Goal: Task Accomplishment & Management: Manage account settings

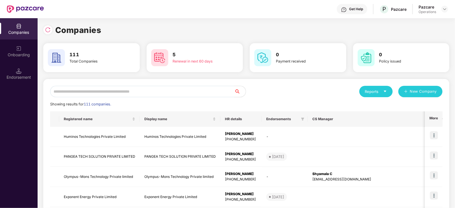
drag, startPoint x: 130, startPoint y: 81, endPoint x: 130, endPoint y: 84, distance: 3.7
click at [129, 88] on input "text" at bounding box center [142, 91] width 184 height 11
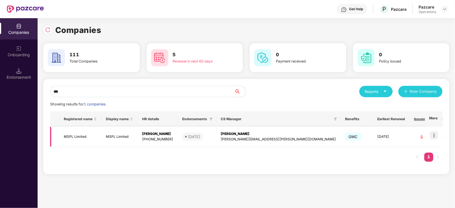
type input "***"
click at [435, 137] on img at bounding box center [433, 135] width 8 height 8
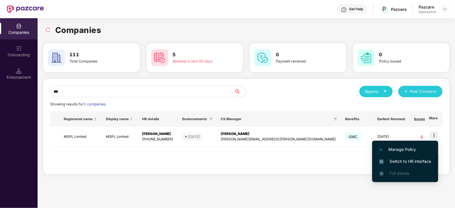
click at [420, 163] on span "Switch to HR interface" at bounding box center [405, 161] width 52 height 6
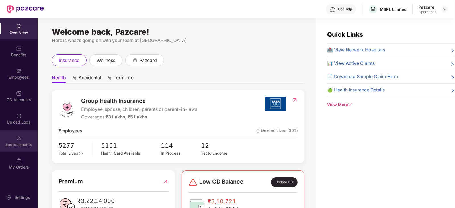
click at [13, 146] on div "Endorsements" at bounding box center [19, 145] width 38 height 6
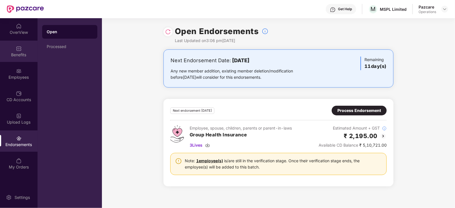
click at [11, 57] on div "Benefits" at bounding box center [19, 55] width 38 height 6
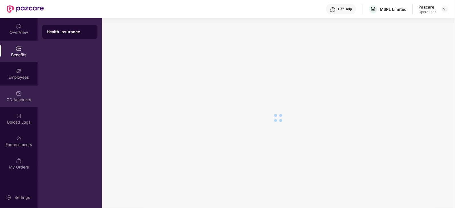
click at [24, 86] on div "CD Accounts" at bounding box center [19, 96] width 38 height 21
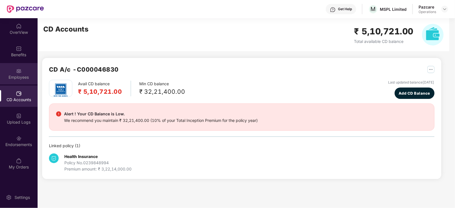
click at [18, 76] on div "Employees" at bounding box center [19, 78] width 38 height 6
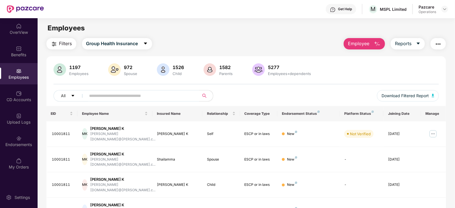
click at [438, 45] on img "button" at bounding box center [437, 44] width 7 height 7
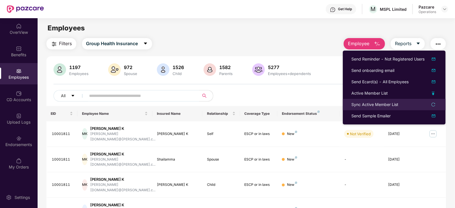
click at [373, 105] on div "Sync Active Member List" at bounding box center [374, 105] width 47 height 6
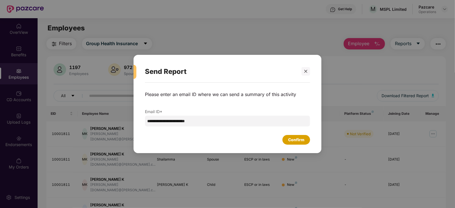
click at [286, 141] on div "Confirm" at bounding box center [296, 140] width 28 height 10
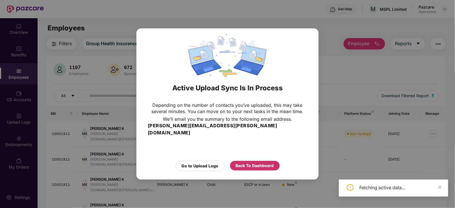
click at [242, 163] on div "Back To Dashboard" at bounding box center [255, 166] width 38 height 6
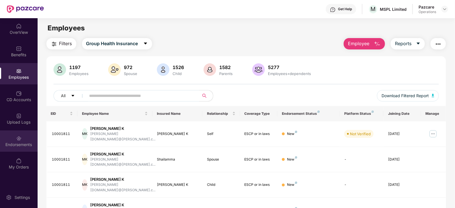
click at [20, 146] on div "Endorsements" at bounding box center [19, 145] width 38 height 6
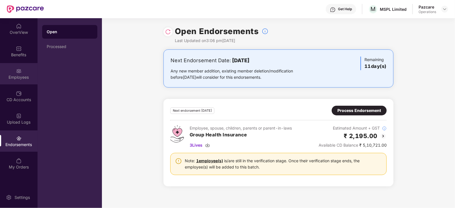
click at [29, 76] on div "Employees" at bounding box center [19, 78] width 38 height 6
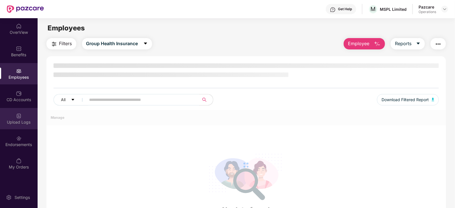
click at [30, 122] on div "Upload Logs" at bounding box center [19, 122] width 38 height 6
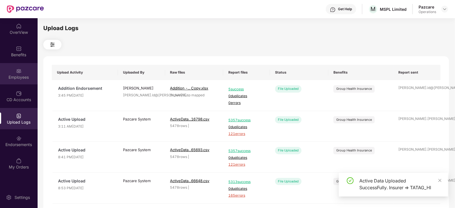
click at [10, 76] on div "Employees" at bounding box center [19, 78] width 38 height 6
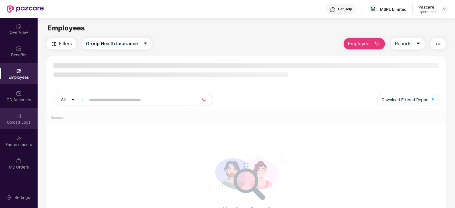
click at [23, 124] on div "Upload Logs" at bounding box center [19, 122] width 38 height 6
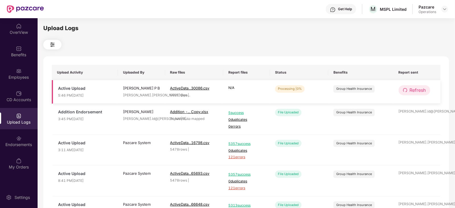
click at [424, 93] on span "Refresh" at bounding box center [417, 90] width 16 height 7
click at [424, 93] on span "Refresh" at bounding box center [418, 90] width 16 height 7
click at [413, 86] on button "Refresh" at bounding box center [414, 90] width 32 height 10
click at [411, 92] on span "Refresh" at bounding box center [417, 90] width 16 height 7
click at [411, 92] on span "Refresh" at bounding box center [418, 90] width 16 height 7
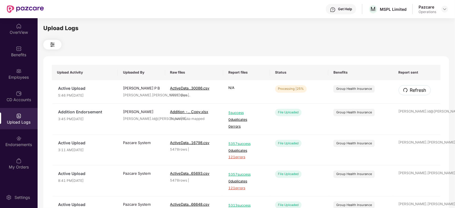
click at [411, 92] on span "Refresh" at bounding box center [418, 90] width 16 height 7
click at [419, 89] on span "Refresh" at bounding box center [417, 90] width 16 height 7
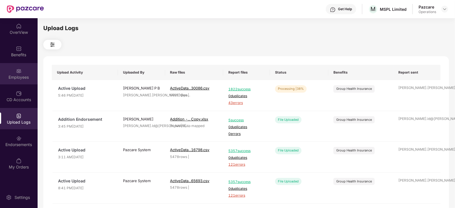
click at [20, 79] on div "Employees" at bounding box center [19, 78] width 38 height 6
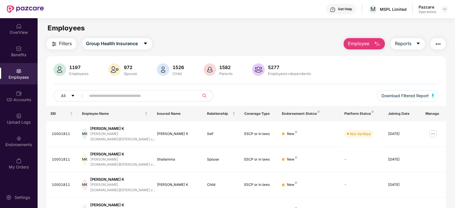
click at [445, 12] on div at bounding box center [444, 9] width 7 height 7
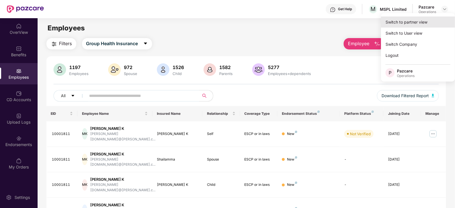
click at [420, 23] on div "Switch to partner view" at bounding box center [418, 21] width 74 height 11
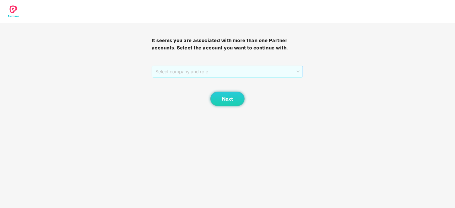
click at [233, 69] on span "Select company and role" at bounding box center [227, 71] width 144 height 11
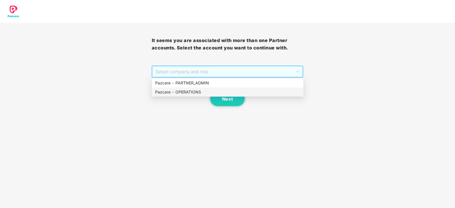
click at [187, 92] on div "Pazcare - OPERATIONS" at bounding box center [227, 92] width 145 height 6
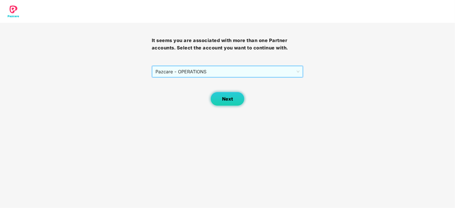
click at [220, 100] on button "Next" at bounding box center [227, 99] width 34 height 14
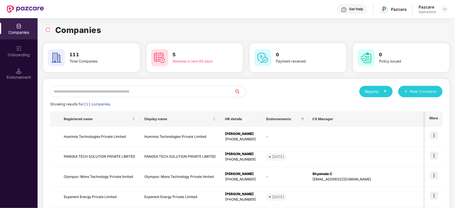
click at [166, 91] on input "text" at bounding box center [142, 91] width 184 height 11
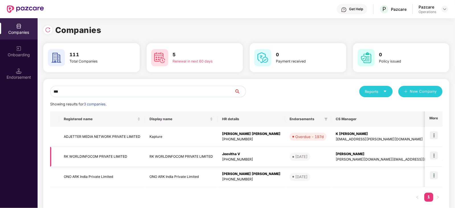
type input "**"
click at [433, 157] on img at bounding box center [433, 156] width 8 height 8
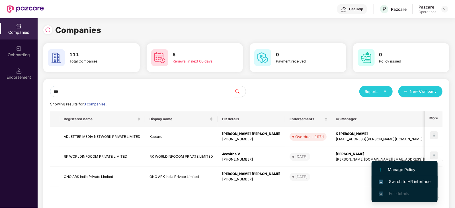
click at [422, 181] on span "Switch to HR interface" at bounding box center [404, 182] width 52 height 6
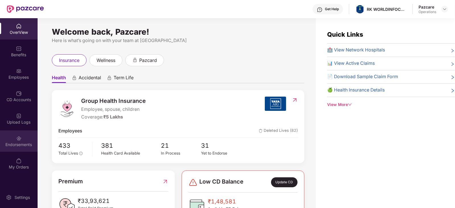
click at [26, 142] on div "Endorsements" at bounding box center [19, 145] width 38 height 6
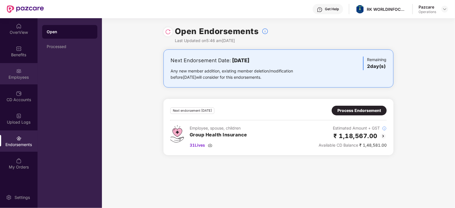
click at [16, 73] on img at bounding box center [19, 71] width 6 height 6
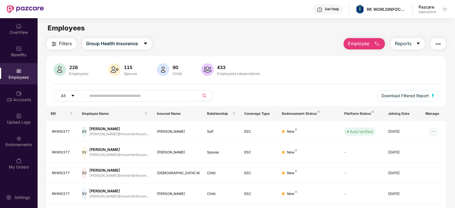
click at [441, 44] on img "button" at bounding box center [437, 44] width 7 height 7
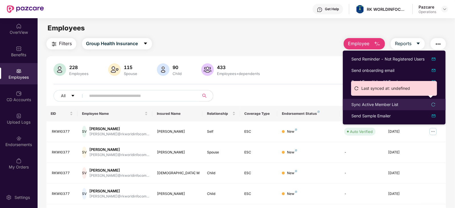
click at [379, 106] on div "Sync Active Member List" at bounding box center [374, 105] width 47 height 6
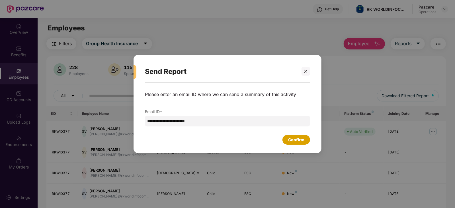
click at [302, 139] on div "Confirm" at bounding box center [296, 140] width 16 height 6
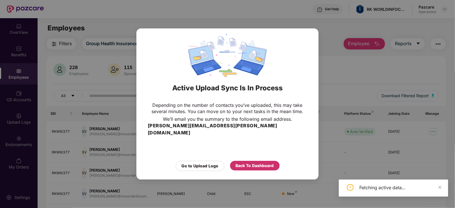
click at [243, 161] on div "Back To Dashboard" at bounding box center [254, 166] width 49 height 10
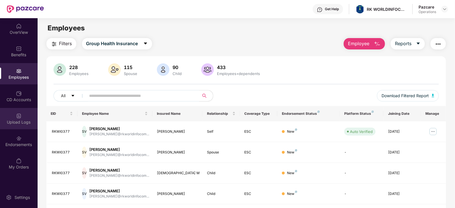
click at [17, 123] on div "Upload Logs" at bounding box center [19, 122] width 38 height 6
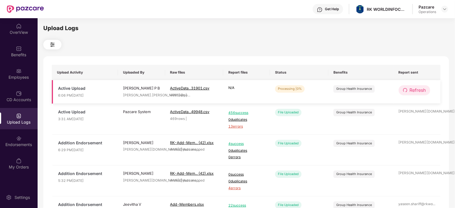
click at [422, 92] on span "Refresh" at bounding box center [417, 90] width 16 height 7
click at [420, 89] on span "Refresh" at bounding box center [417, 90] width 16 height 7
click at [419, 89] on span "Refresh" at bounding box center [418, 90] width 16 height 7
click at [421, 89] on span "Refresh" at bounding box center [418, 90] width 16 height 7
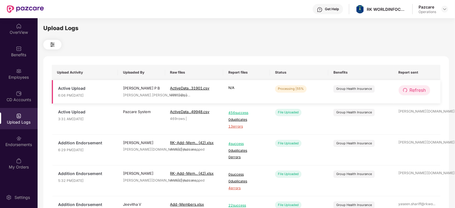
click at [412, 87] on span "Refresh" at bounding box center [417, 90] width 16 height 7
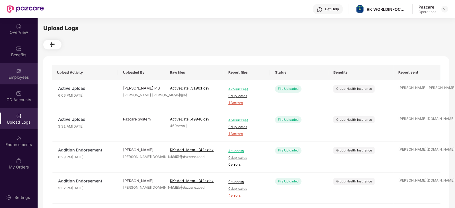
click at [24, 77] on div "Employees" at bounding box center [19, 78] width 38 height 6
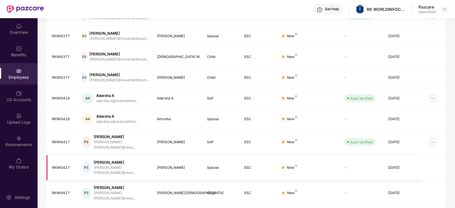
scroll to position [141, 0]
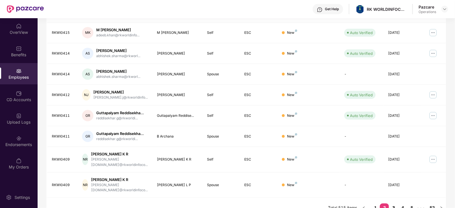
click at [393, 204] on link "3" at bounding box center [393, 208] width 9 height 9
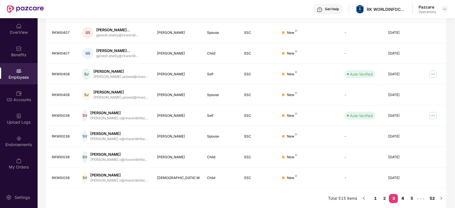
click at [400, 200] on link "4" at bounding box center [402, 198] width 9 height 9
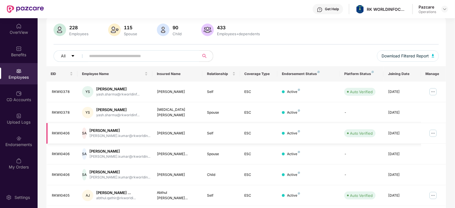
scroll to position [0, 0]
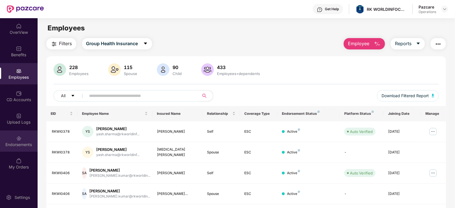
click at [9, 143] on div "Endorsements" at bounding box center [19, 145] width 38 height 6
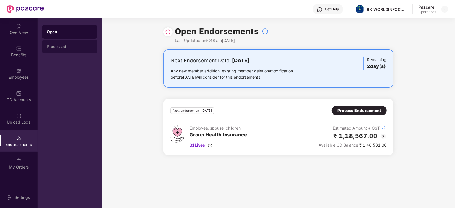
click at [57, 44] on div "Processed" at bounding box center [69, 47] width 55 height 14
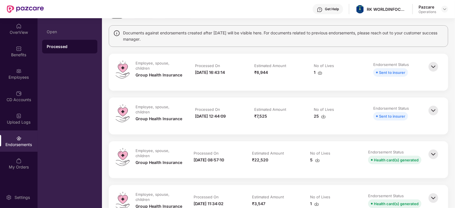
scroll to position [71, 0]
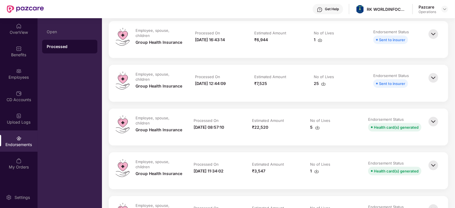
click at [432, 124] on img at bounding box center [433, 121] width 13 height 13
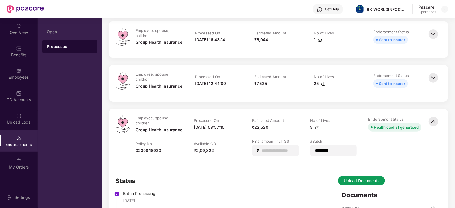
click at [436, 74] on img at bounding box center [433, 78] width 13 height 13
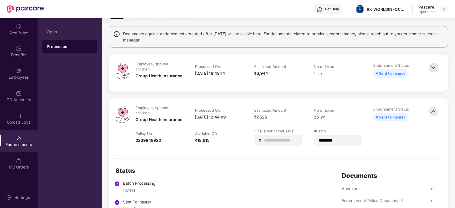
scroll to position [0, 0]
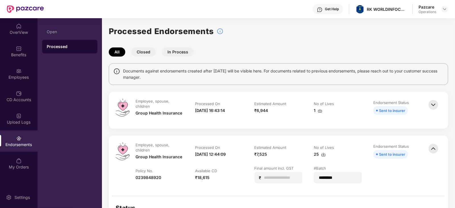
click at [429, 104] on img at bounding box center [433, 105] width 13 height 13
